Goal: Task Accomplishment & Management: Use online tool/utility

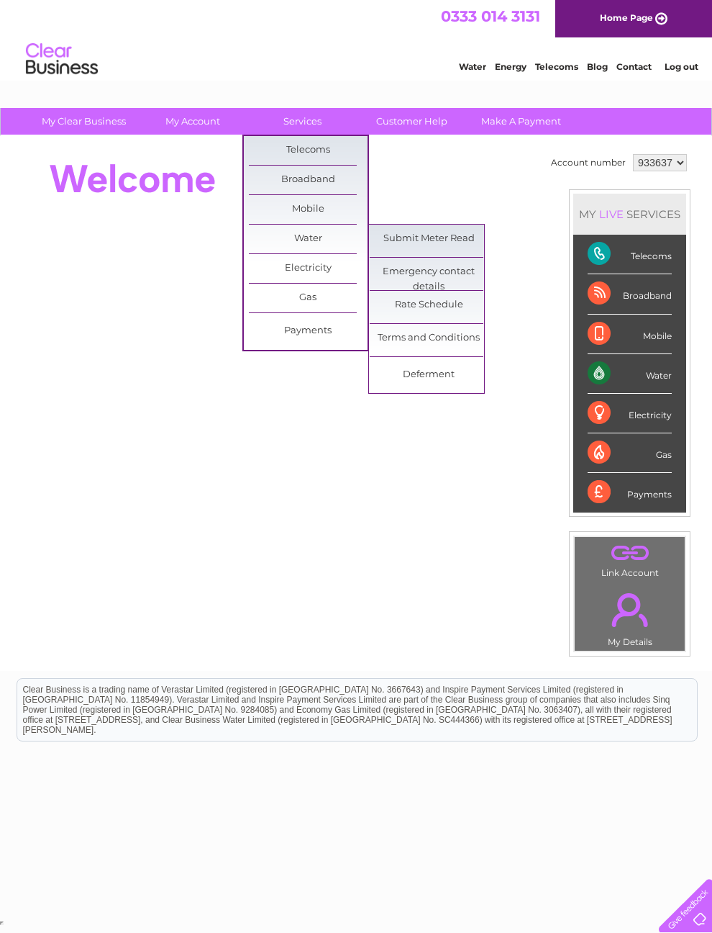
click at [465, 236] on link "Submit Meter Read" at bounding box center [429, 239] width 119 height 29
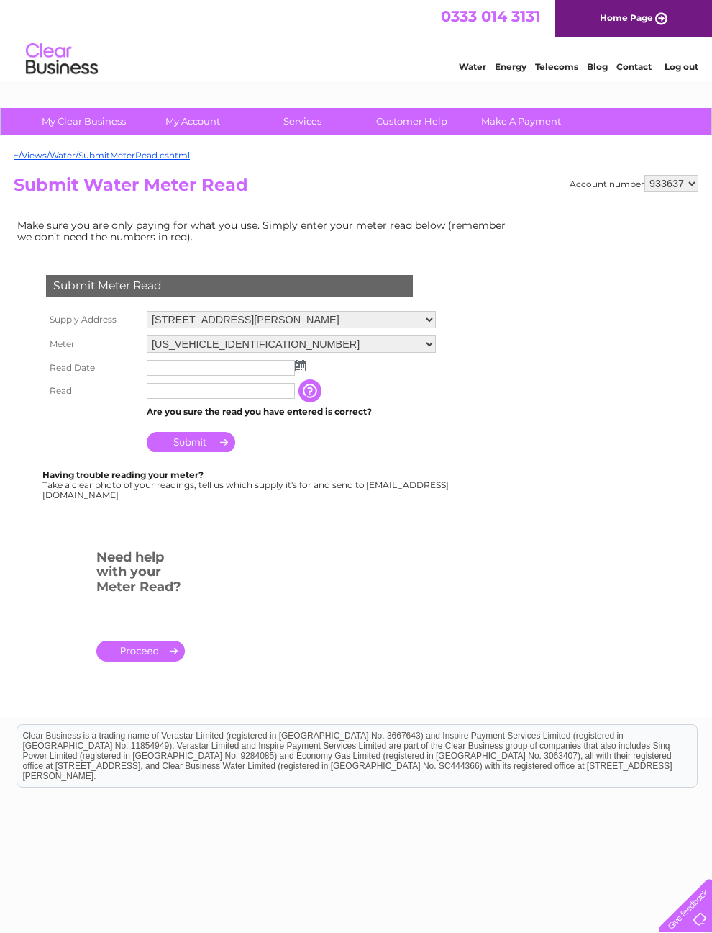
click at [245, 376] on input "text" at bounding box center [221, 368] width 148 height 16
click at [305, 370] on img at bounding box center [302, 367] width 11 height 12
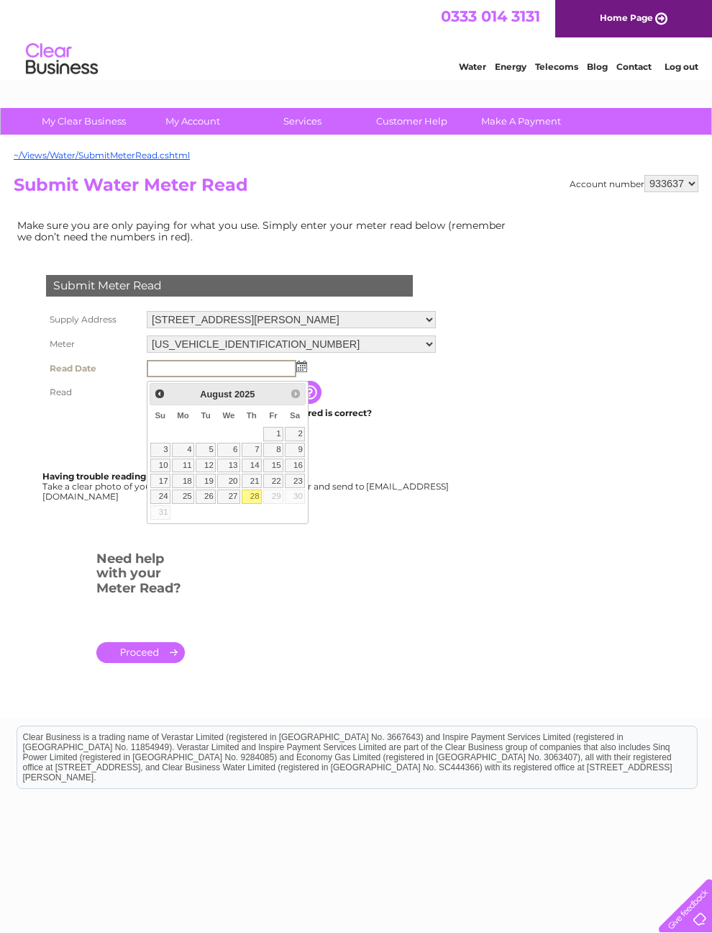
click at [262, 497] on link "28" at bounding box center [252, 496] width 20 height 14
type input "[DATE]"
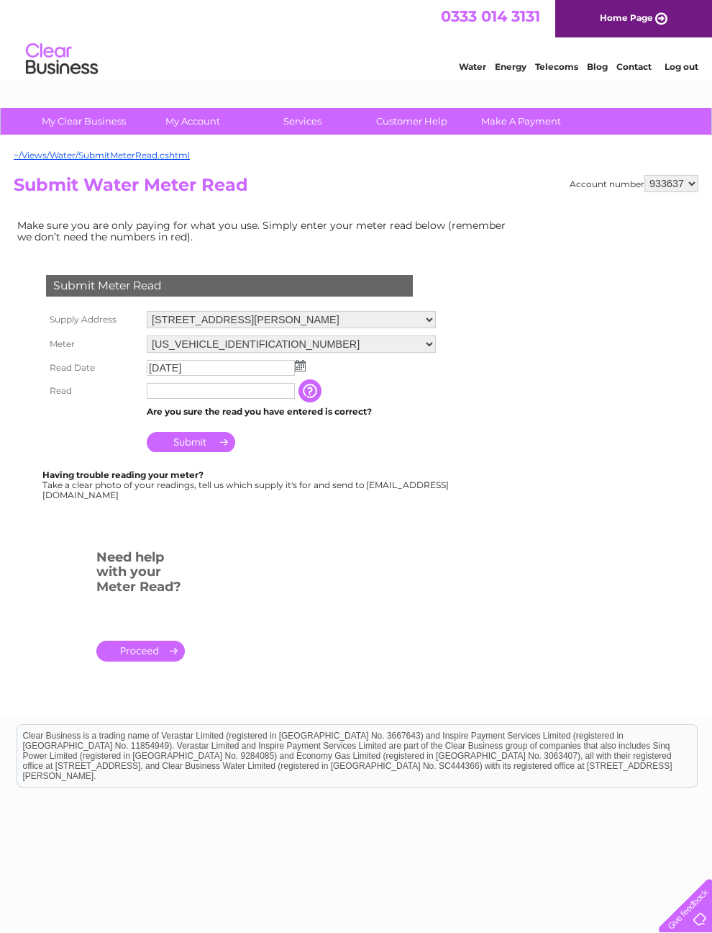
click at [227, 399] on input "text" at bounding box center [221, 391] width 148 height 16
type input "375"
click at [215, 445] on input "Submit" at bounding box center [191, 443] width 89 height 20
